Goal: Information Seeking & Learning: Learn about a topic

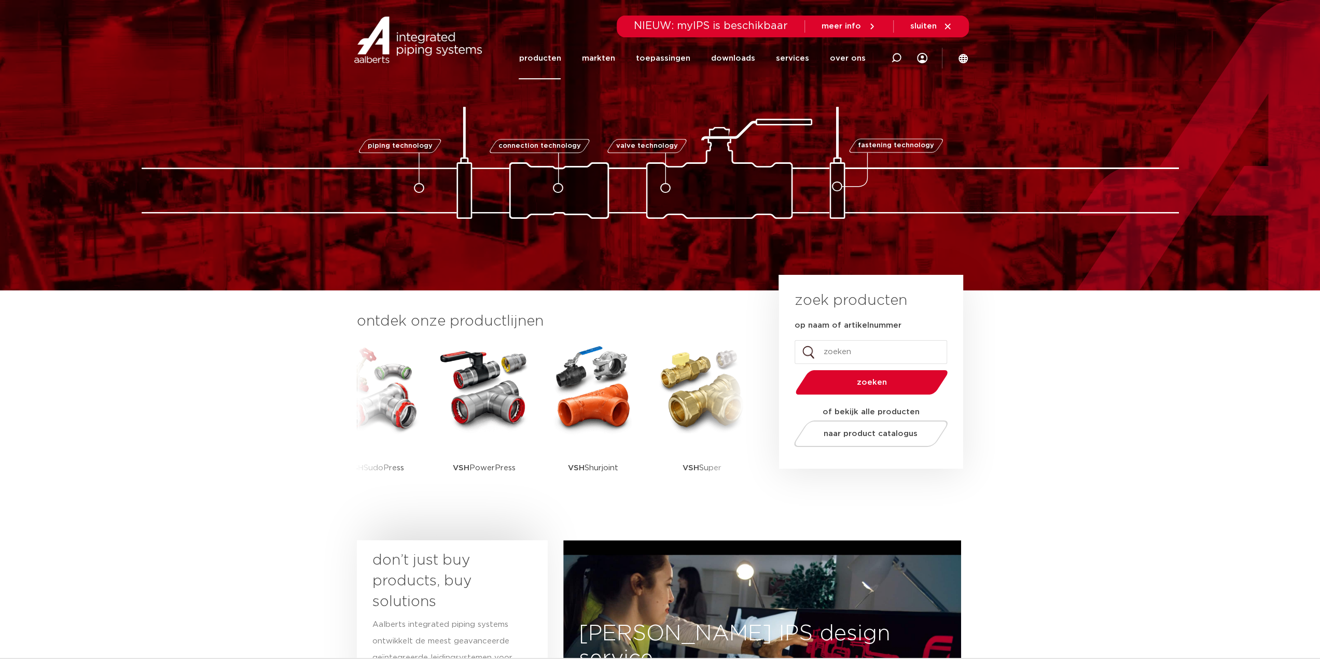
click at [538, 60] on link "producten" at bounding box center [540, 58] width 42 height 42
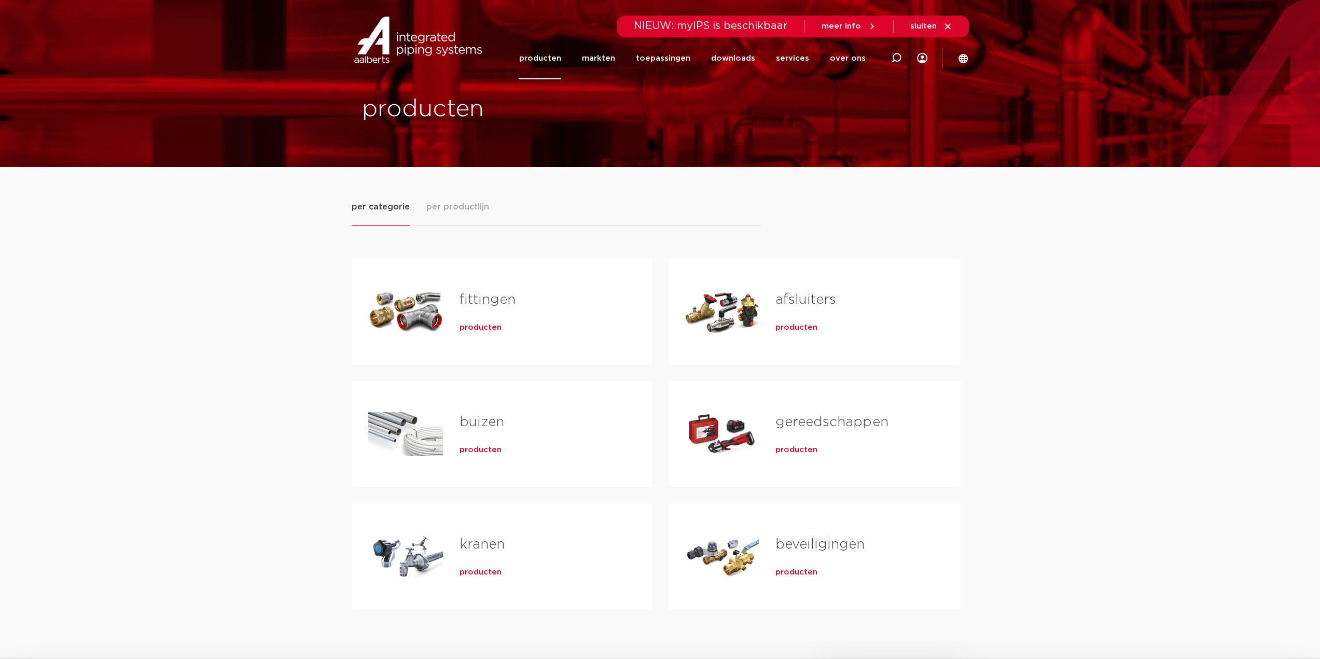
click at [793, 325] on span "producten" at bounding box center [797, 328] width 42 height 10
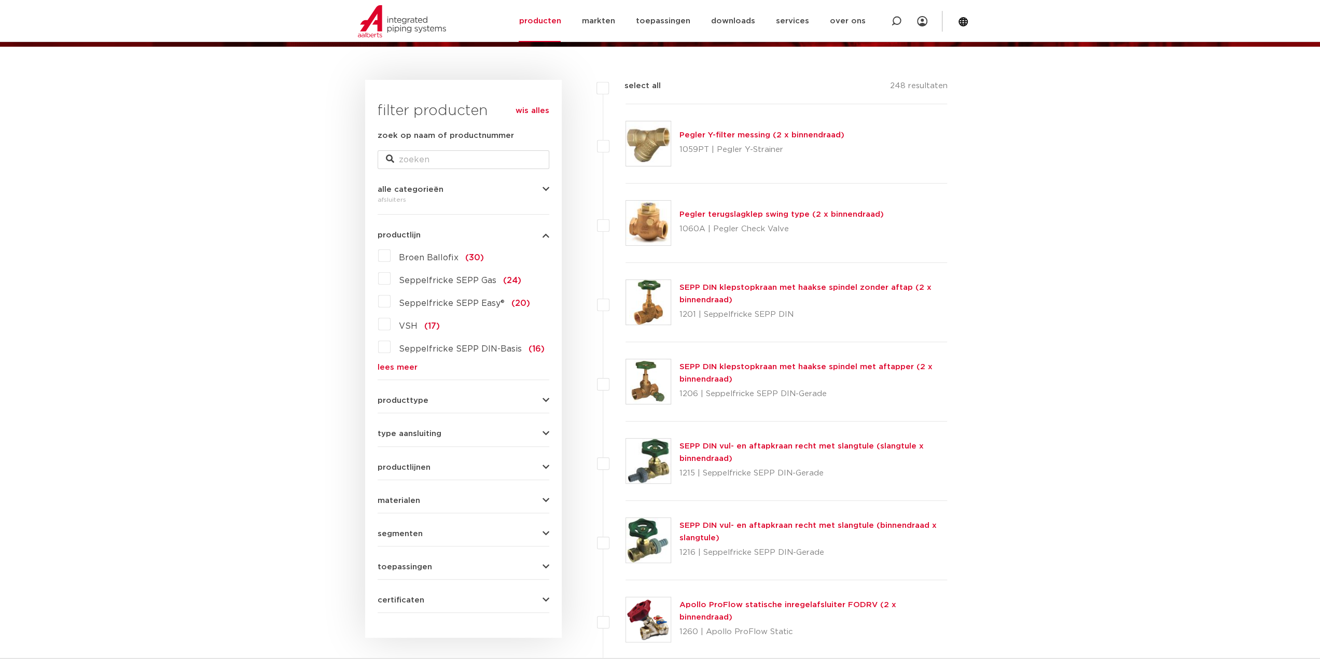
scroll to position [137, 0]
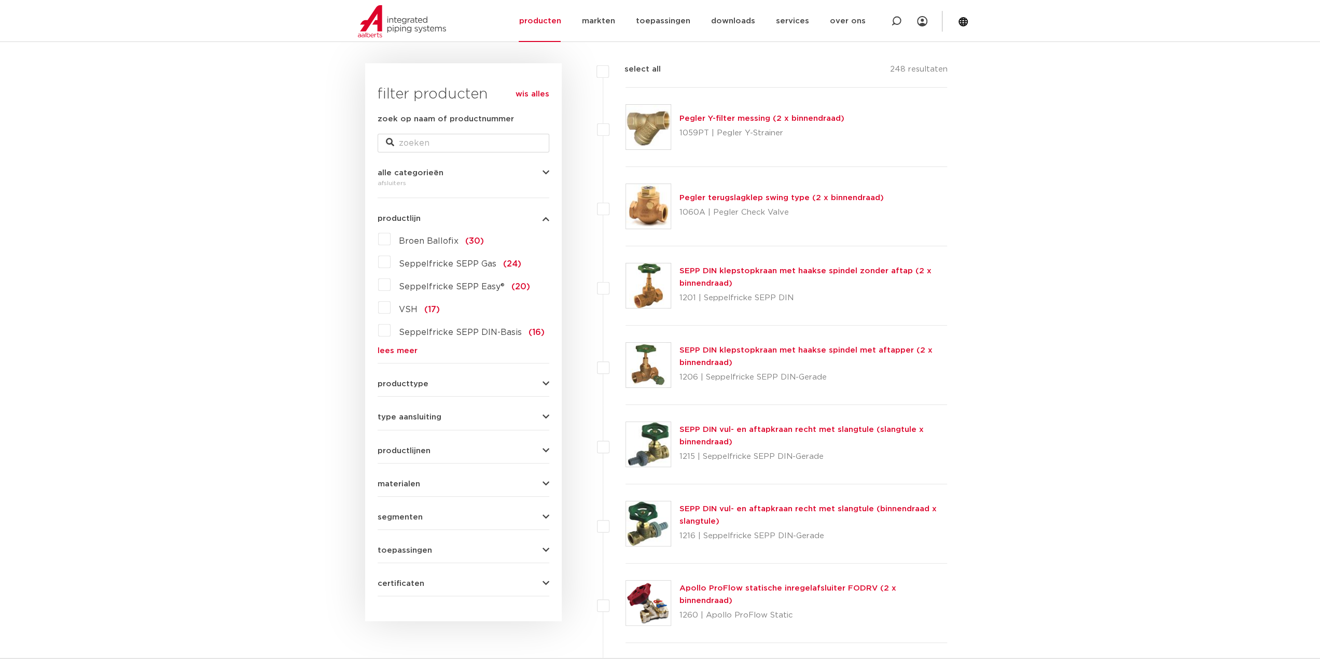
click at [391, 309] on label "VSH (17)" at bounding box center [415, 307] width 49 height 17
click at [0, 0] on input "VSH (17)" at bounding box center [0, 0] width 0 height 0
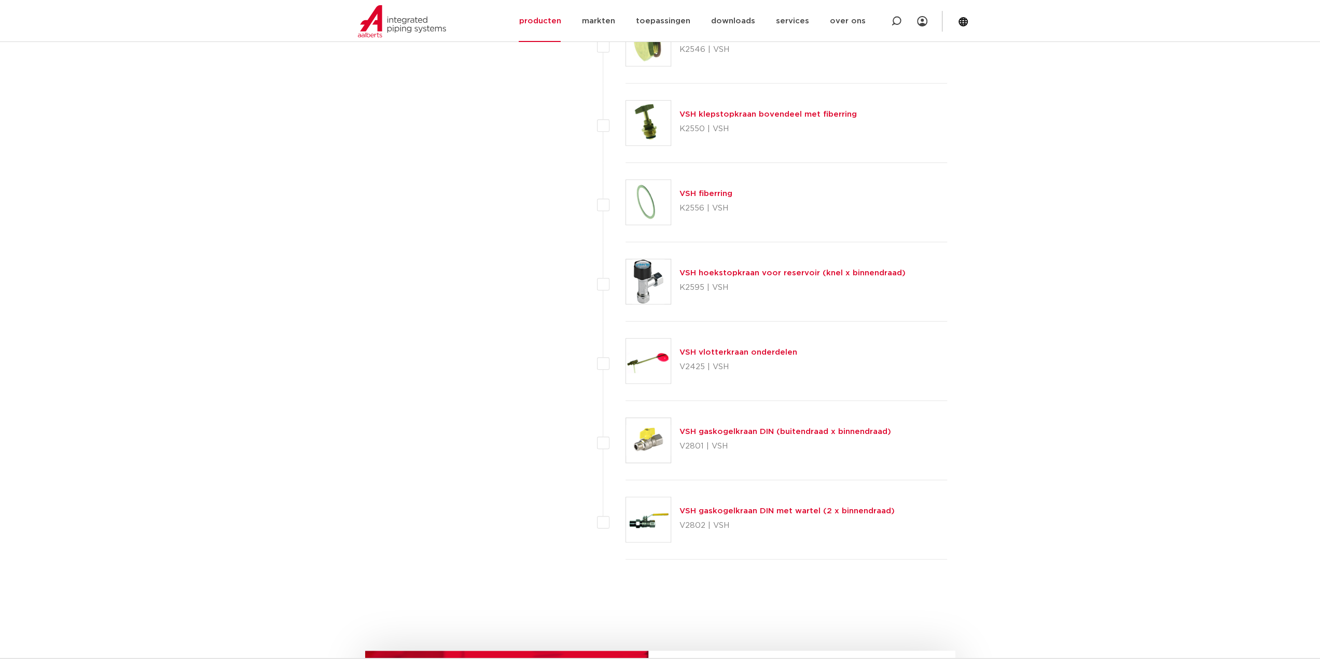
scroll to position [1019, 0]
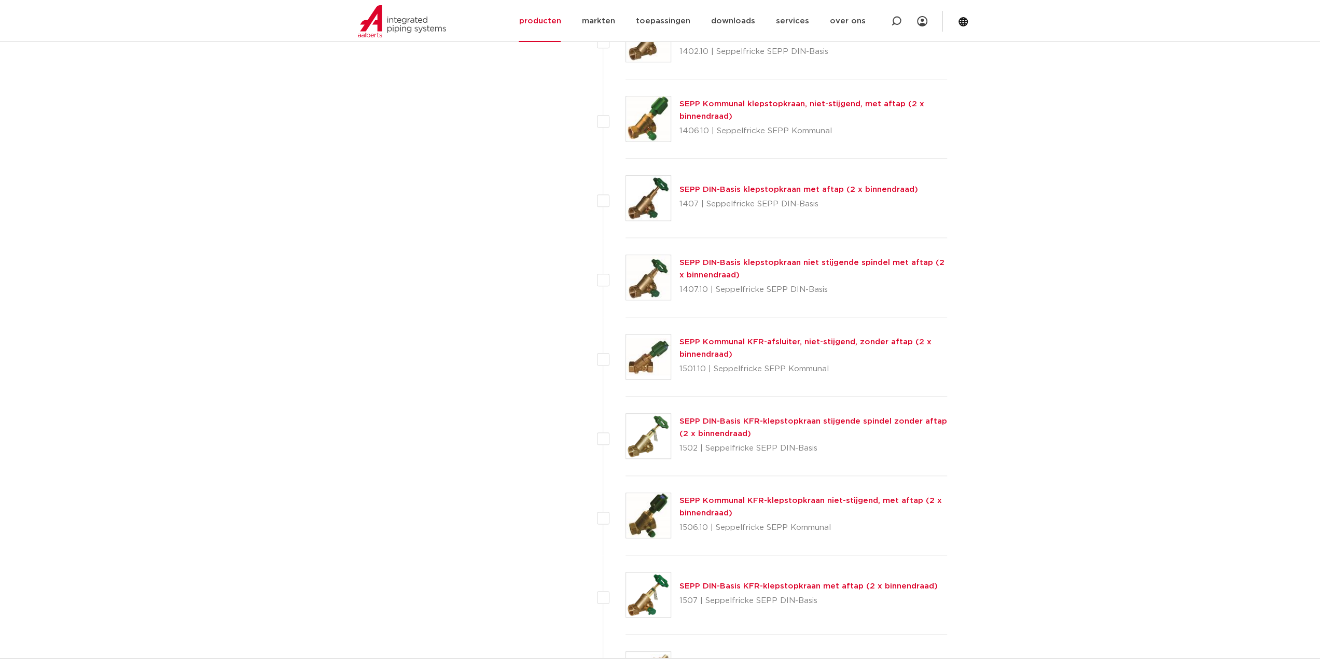
scroll to position [1019, 0]
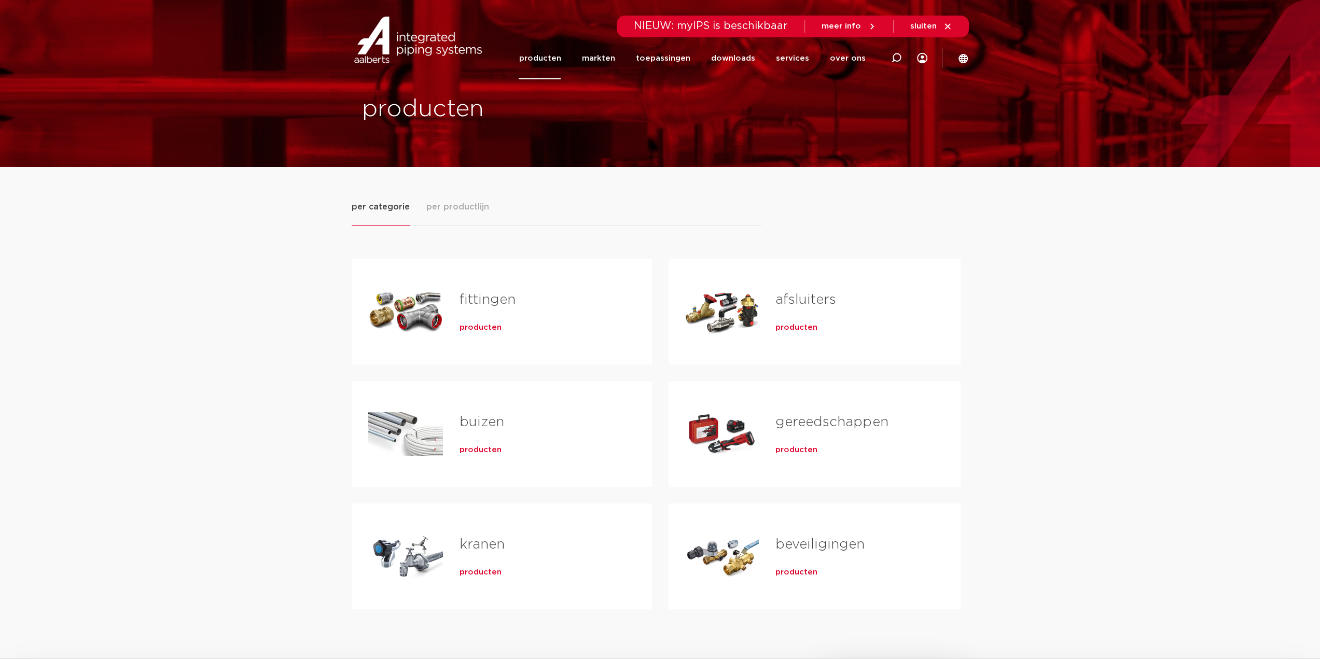
click at [805, 571] on span "producten" at bounding box center [797, 573] width 42 height 10
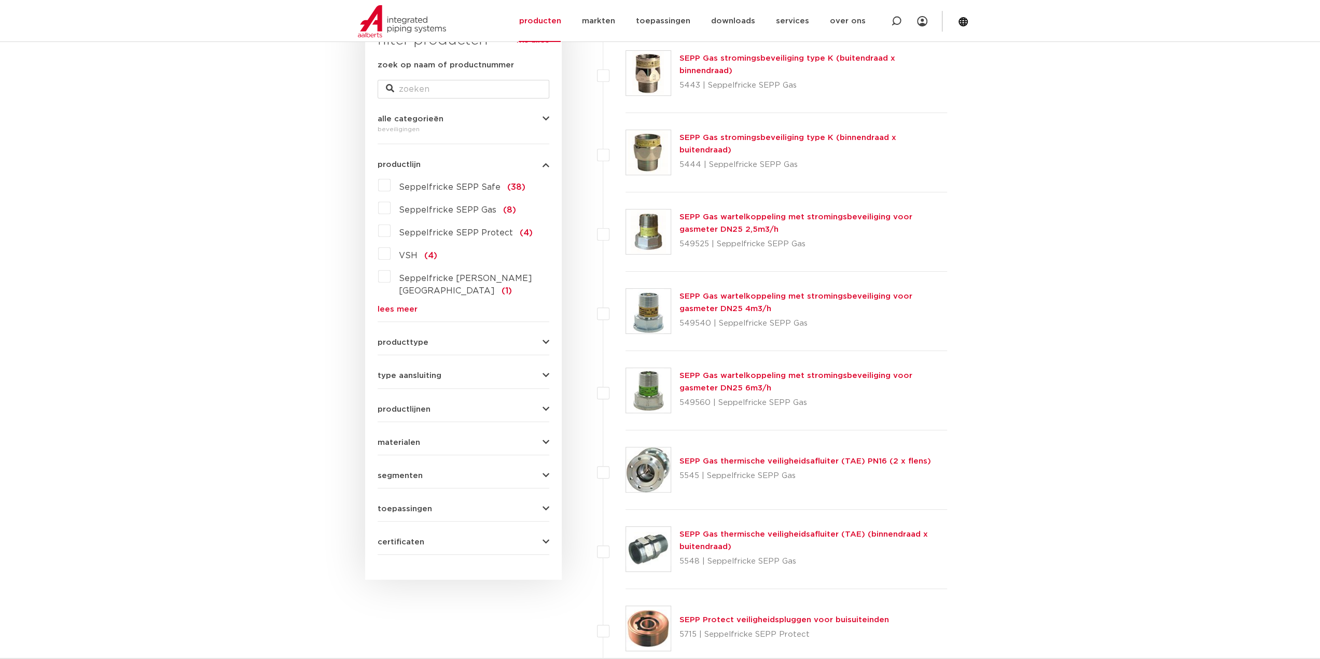
scroll to position [189, 0]
click at [391, 252] on label "VSH (4)" at bounding box center [414, 255] width 47 height 17
click at [0, 0] on input "VSH (4)" at bounding box center [0, 0] width 0 height 0
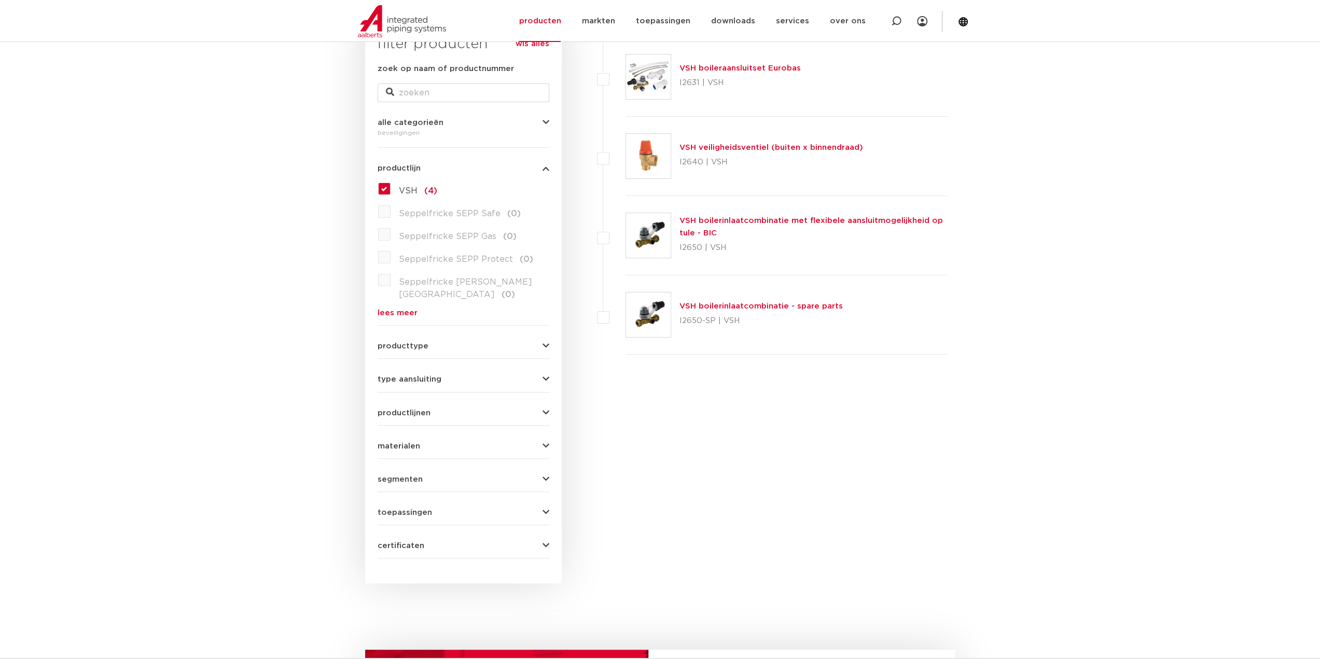
scroll to position [189, 0]
